Goal: Navigation & Orientation: Find specific page/section

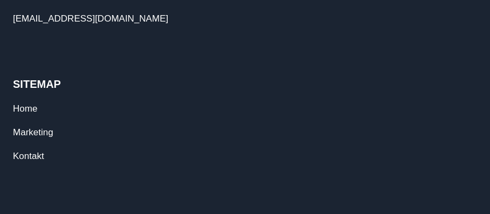
scroll to position [647, 0]
click at [29, 113] on link "Home" at bounding box center [25, 108] width 24 height 10
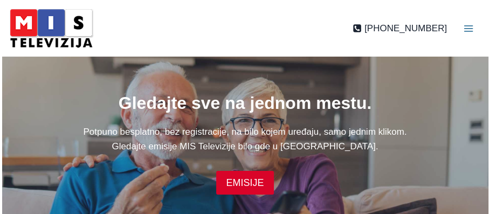
click at [471, 29] on icon "Toggle Menu" at bounding box center [468, 28] width 11 height 11
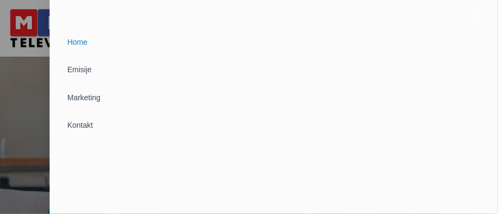
click at [16, 77] on div at bounding box center [249, 107] width 498 height 214
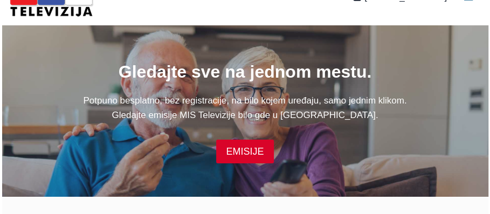
scroll to position [54, 0]
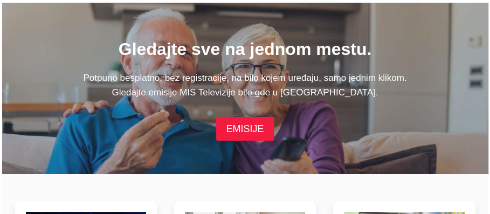
click at [246, 131] on link "EMISIJE" at bounding box center [244, 128] width 57 height 23
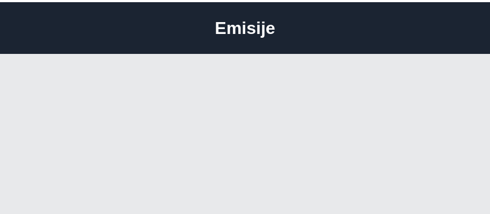
scroll to position [54, 0]
